Goal: Navigation & Orientation: Find specific page/section

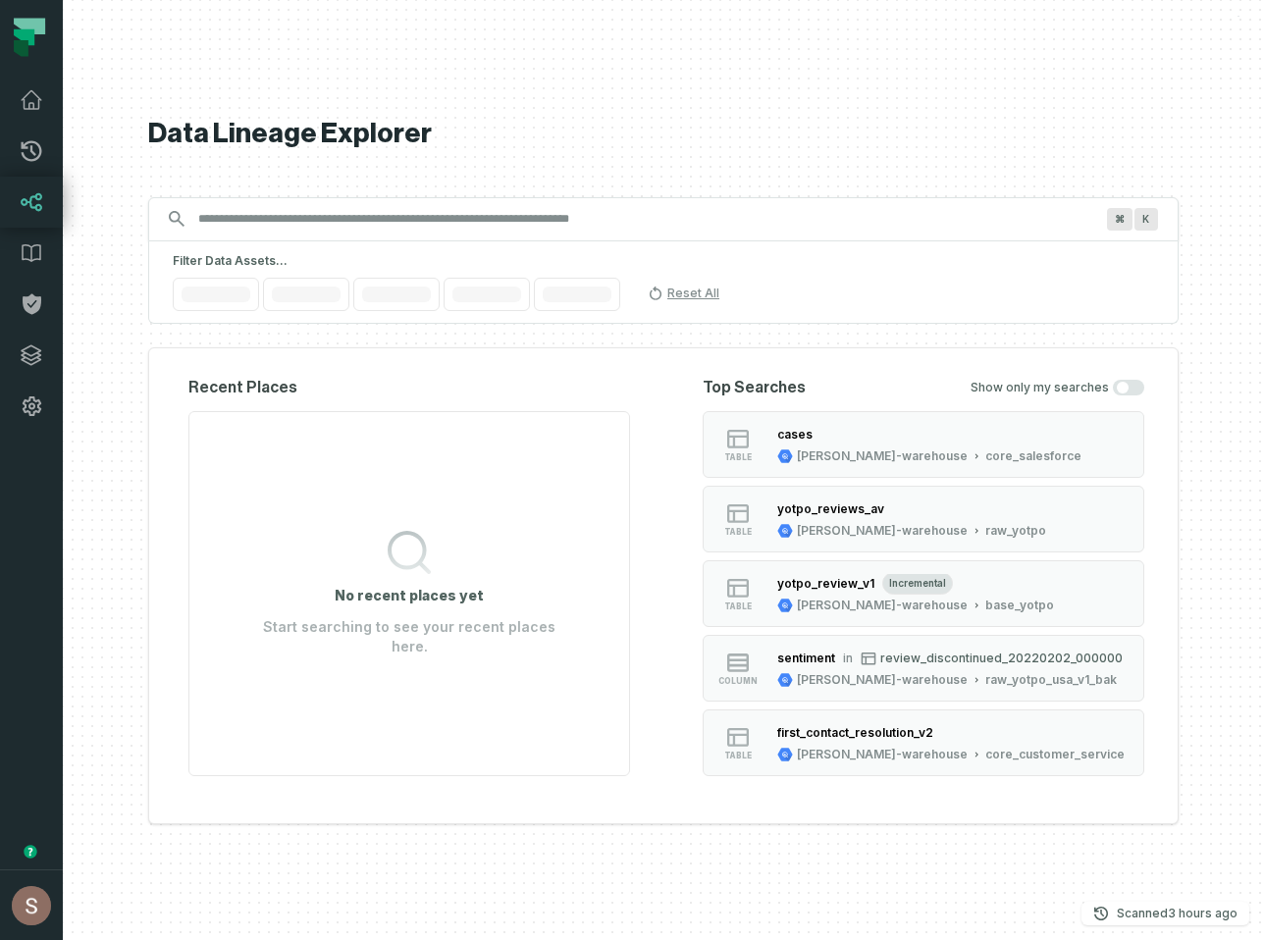
click at [698, 75] on div "Data Lineage Explorer Search for assets across the organization ⌘ K Filter Data…" at bounding box center [663, 470] width 1031 height 940
click at [60, 81] on link "Dashboard" at bounding box center [31, 100] width 63 height 51
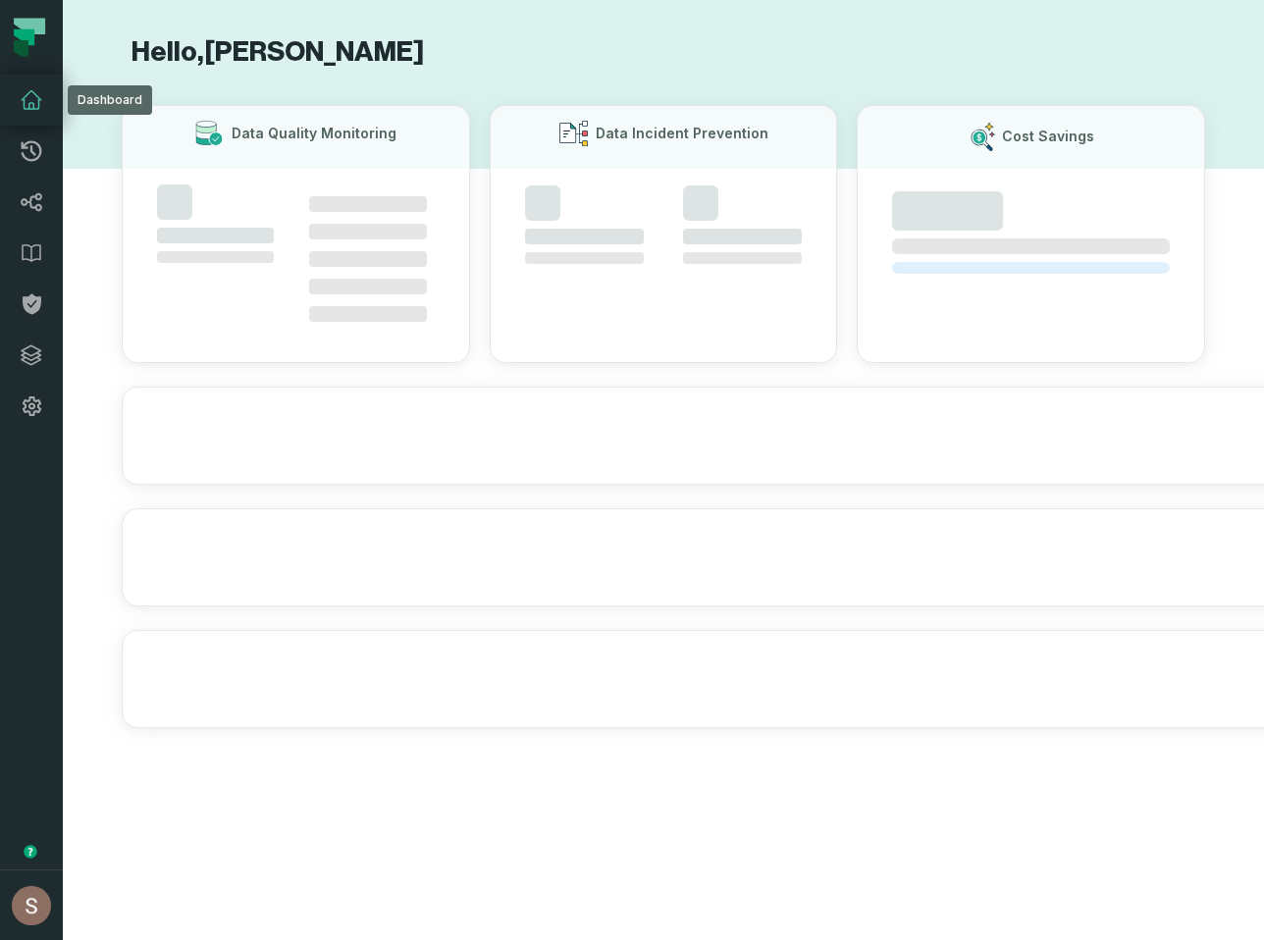
click at [35, 100] on icon at bounding box center [32, 100] width 24 height 24
